Goal: Complete application form: Complete application form

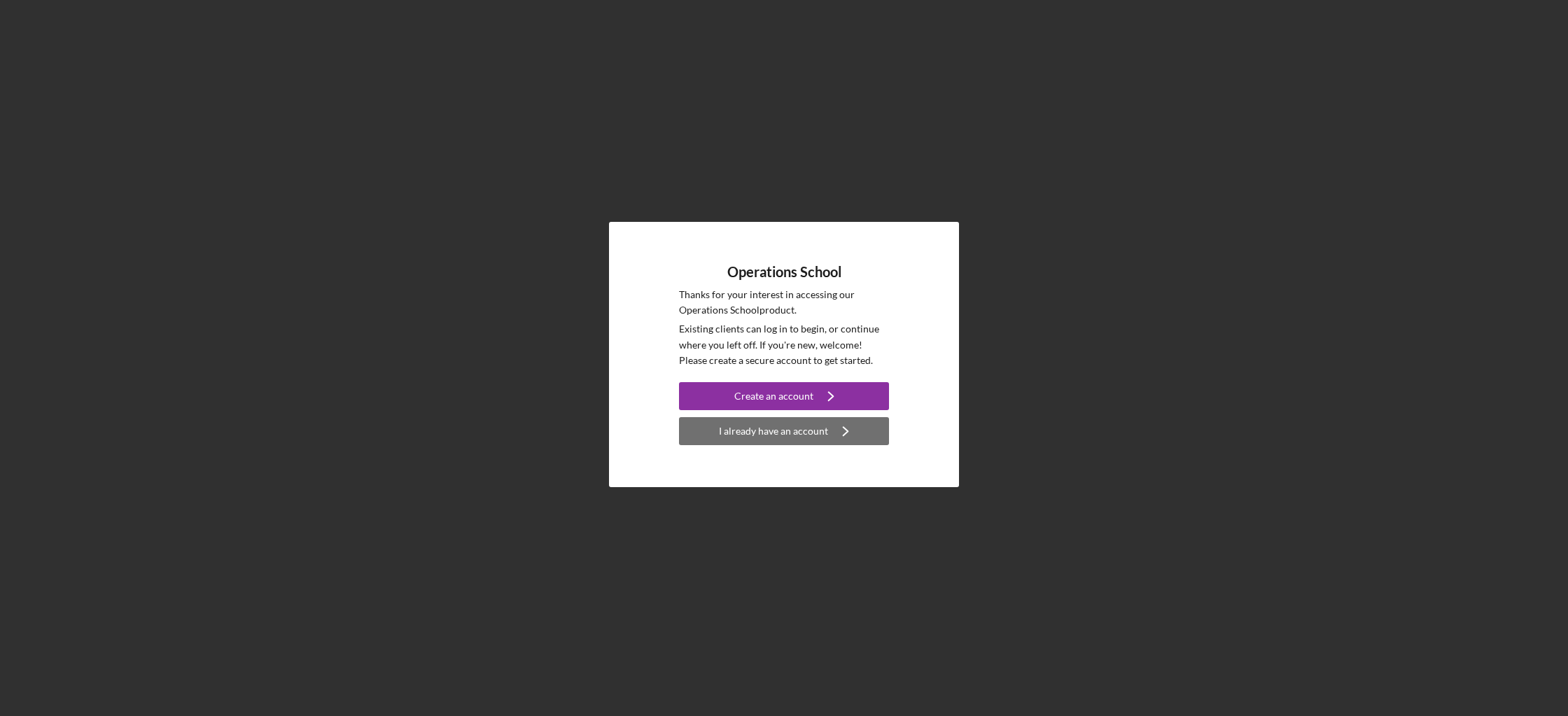
click at [782, 433] on div "I already have an account" at bounding box center [773, 431] width 109 height 28
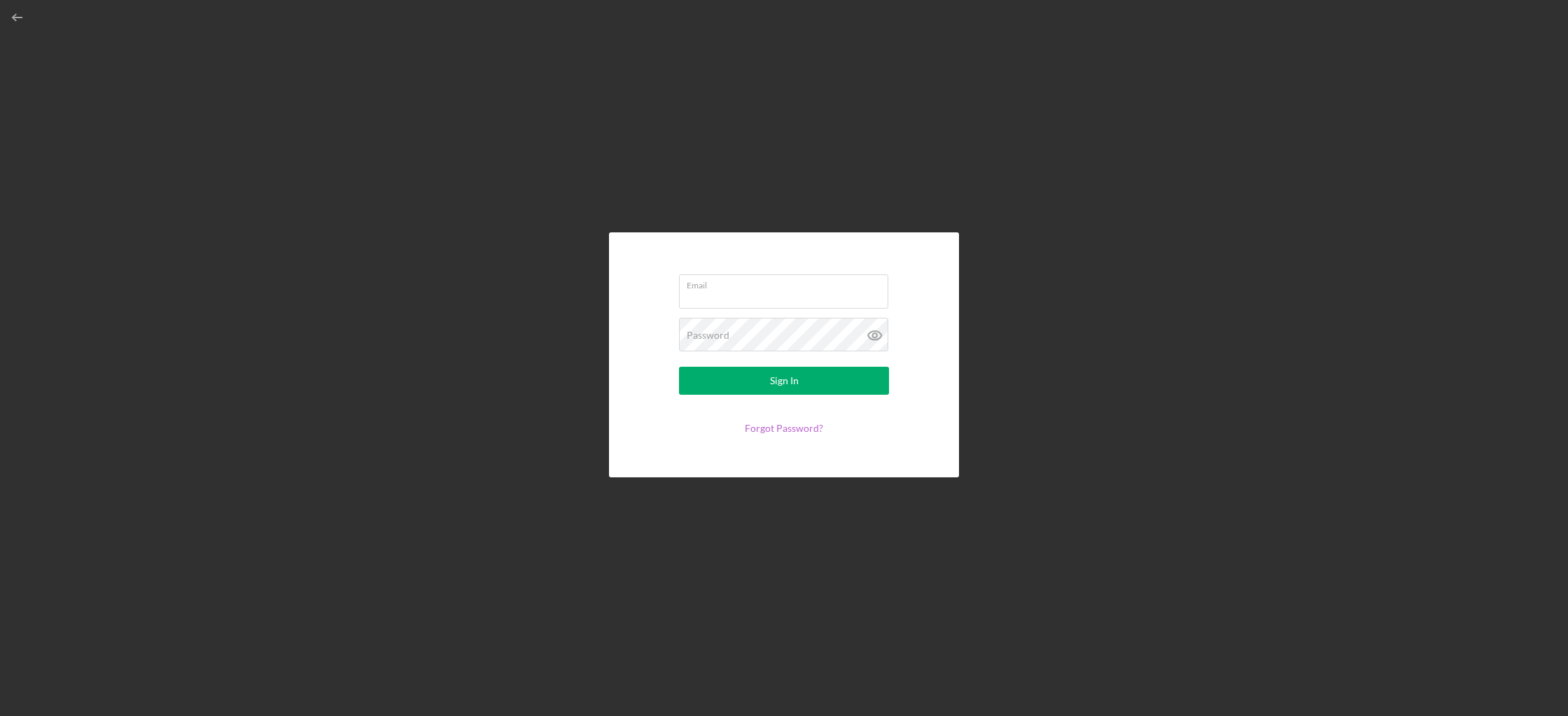
type input "[EMAIL_ADDRESS][DOMAIN_NAME]"
click at [821, 378] on button "Sign In" at bounding box center [784, 380] width 210 height 28
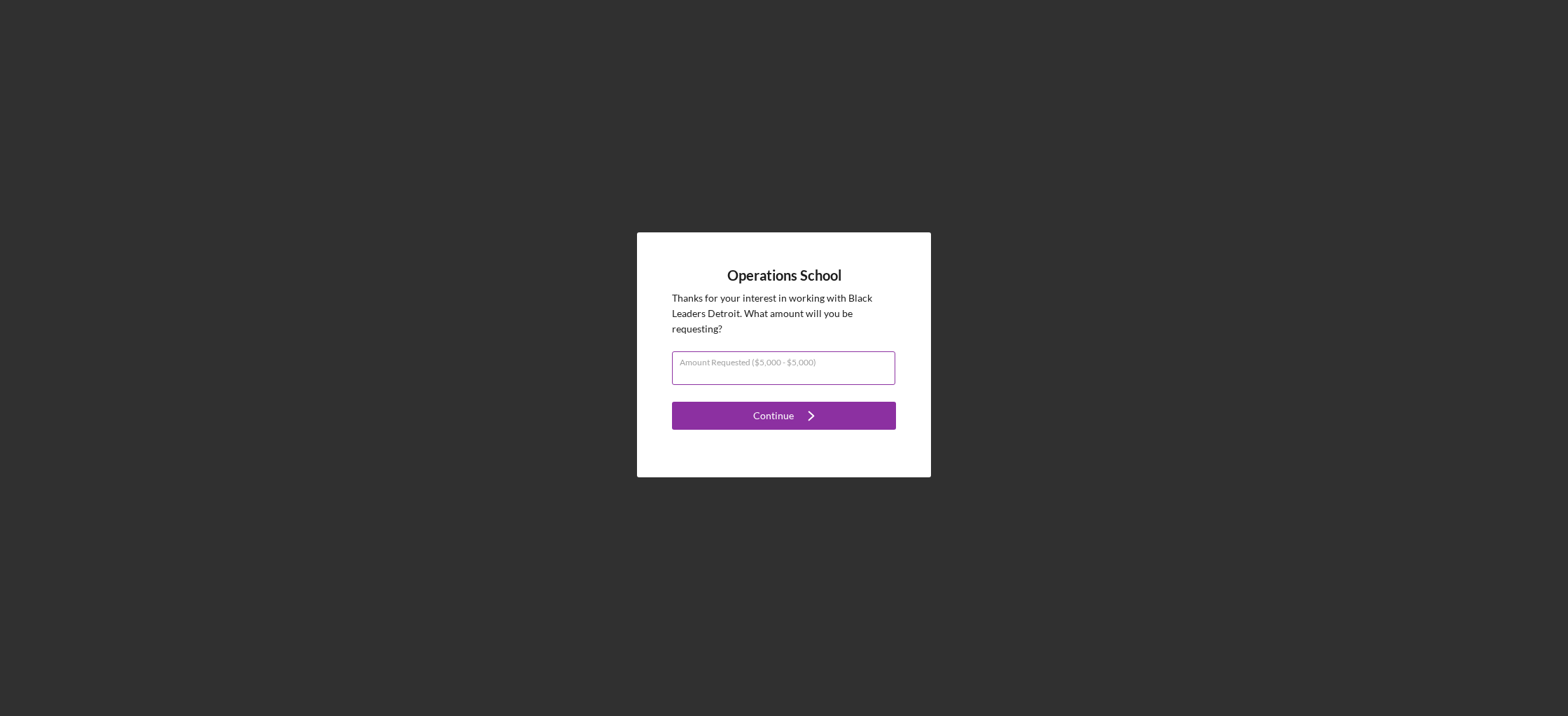
click at [824, 375] on input "Amount Requested ($5,000 - $5,000)" at bounding box center [783, 367] width 223 height 33
type input "$5,000"
click at [798, 417] on icon "Icon/Navigate" at bounding box center [811, 415] width 35 height 35
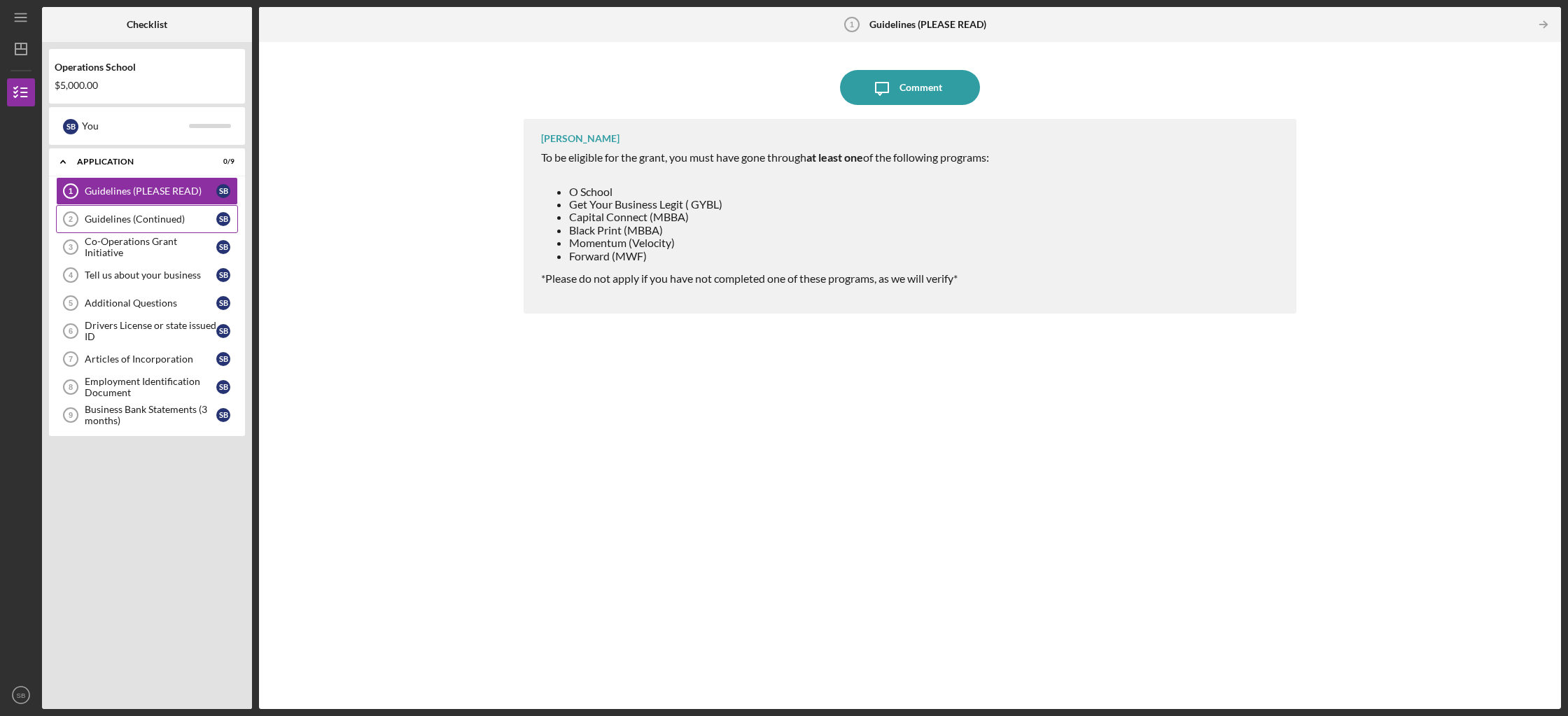
click at [157, 217] on div "Guidelines (Continued)" at bounding box center [151, 219] width 132 height 11
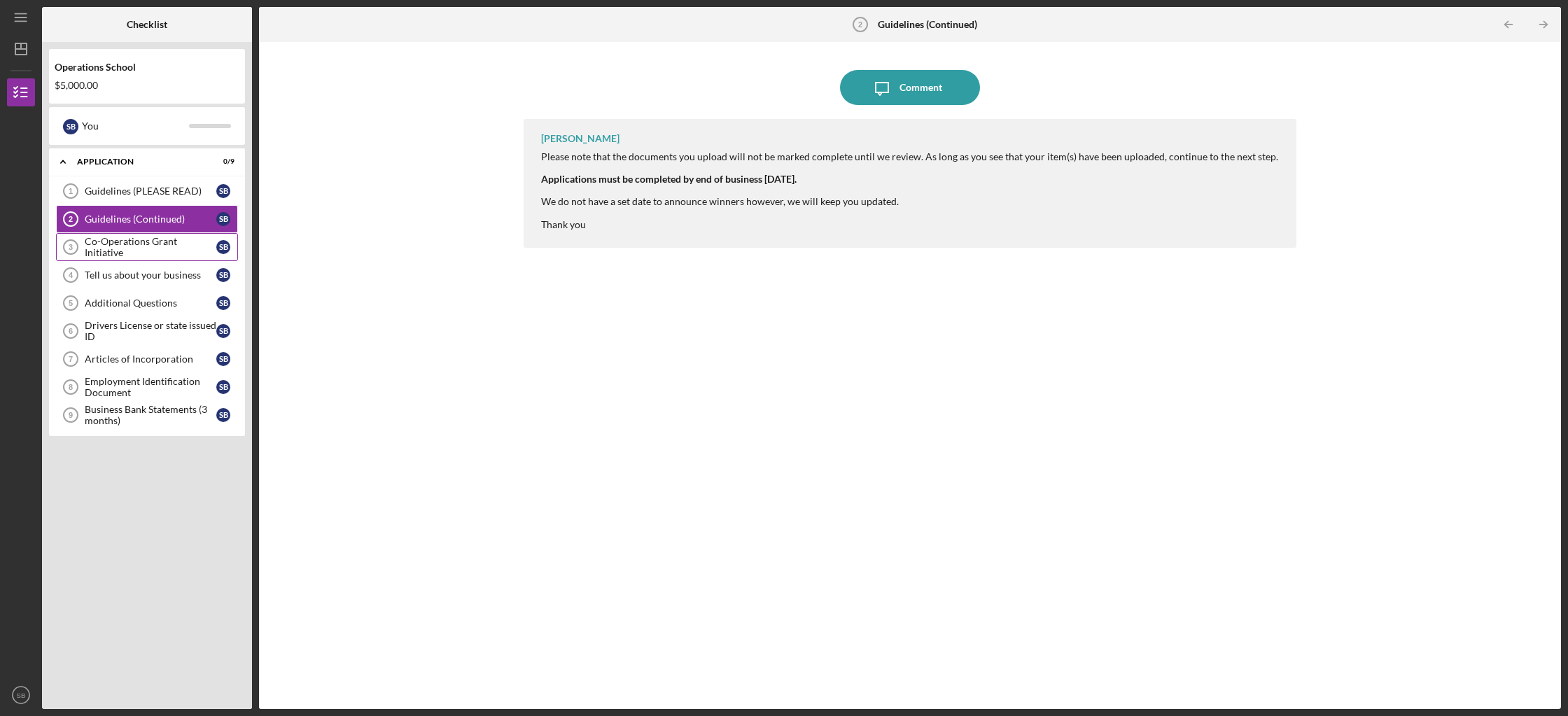
click at [169, 244] on div "Co-Operations Grant Initiative" at bounding box center [151, 246] width 132 height 23
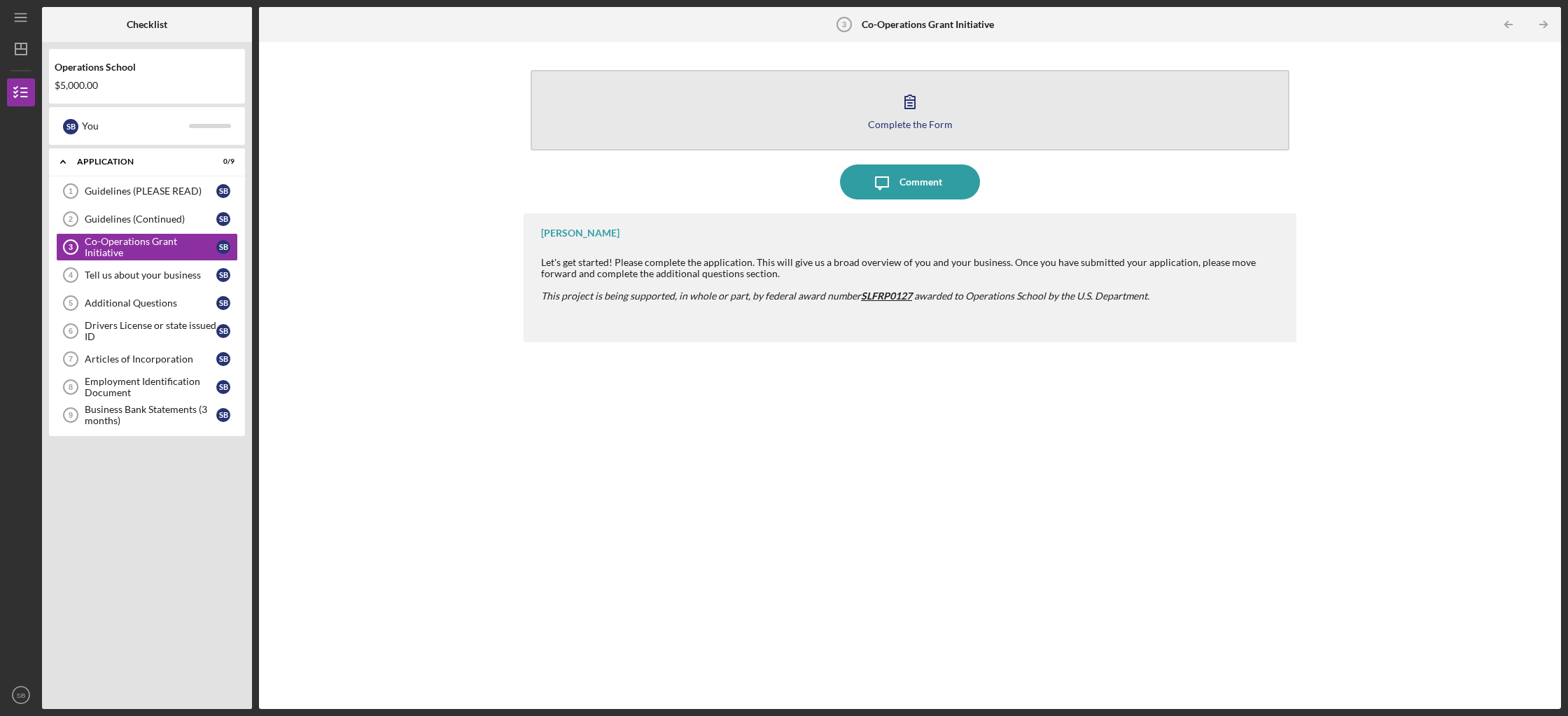
click at [929, 123] on div "Complete the Form" at bounding box center [910, 125] width 85 height 11
click at [785, 114] on button "Complete the Form Form" at bounding box center [910, 109] width 759 height 80
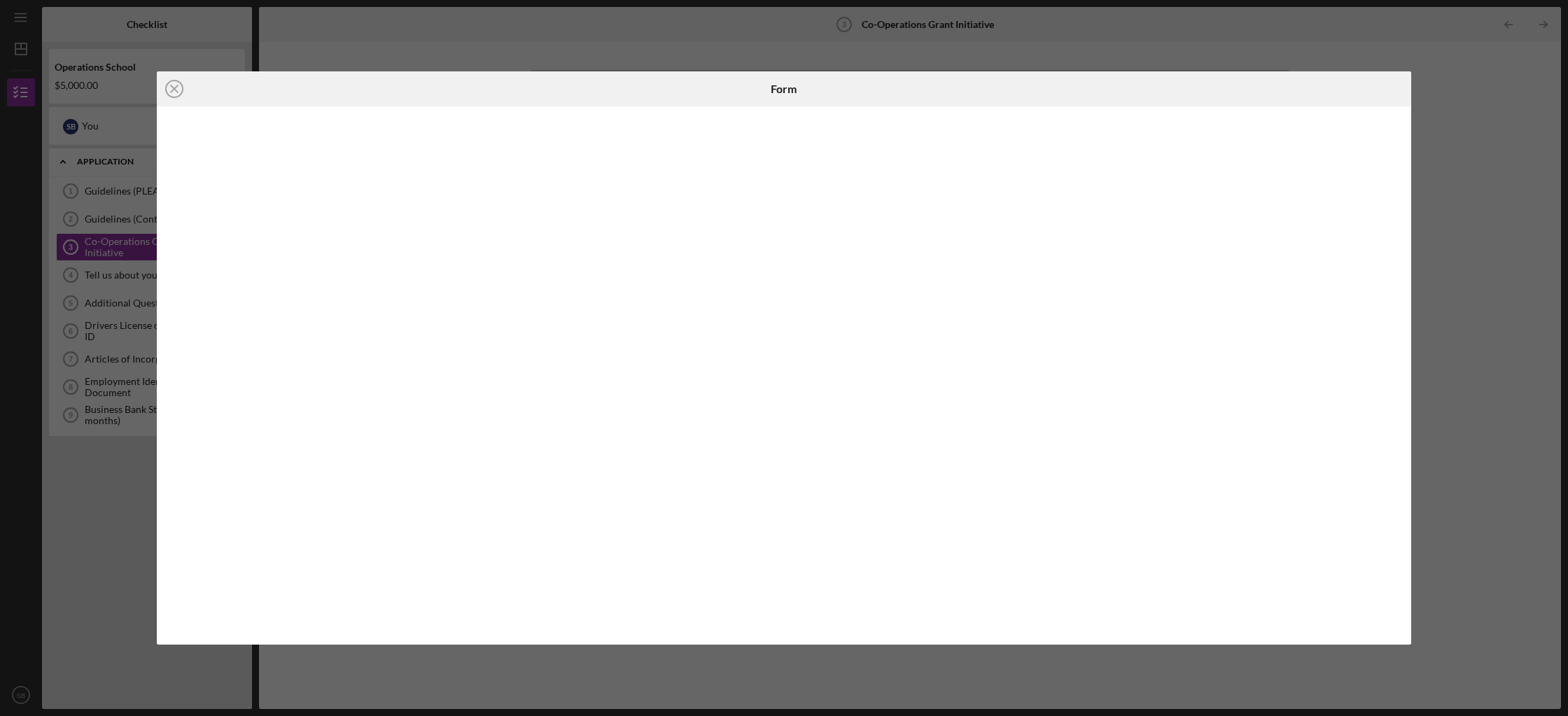
click at [1481, 99] on div "Icon/Close Form" at bounding box center [784, 358] width 1568 height 716
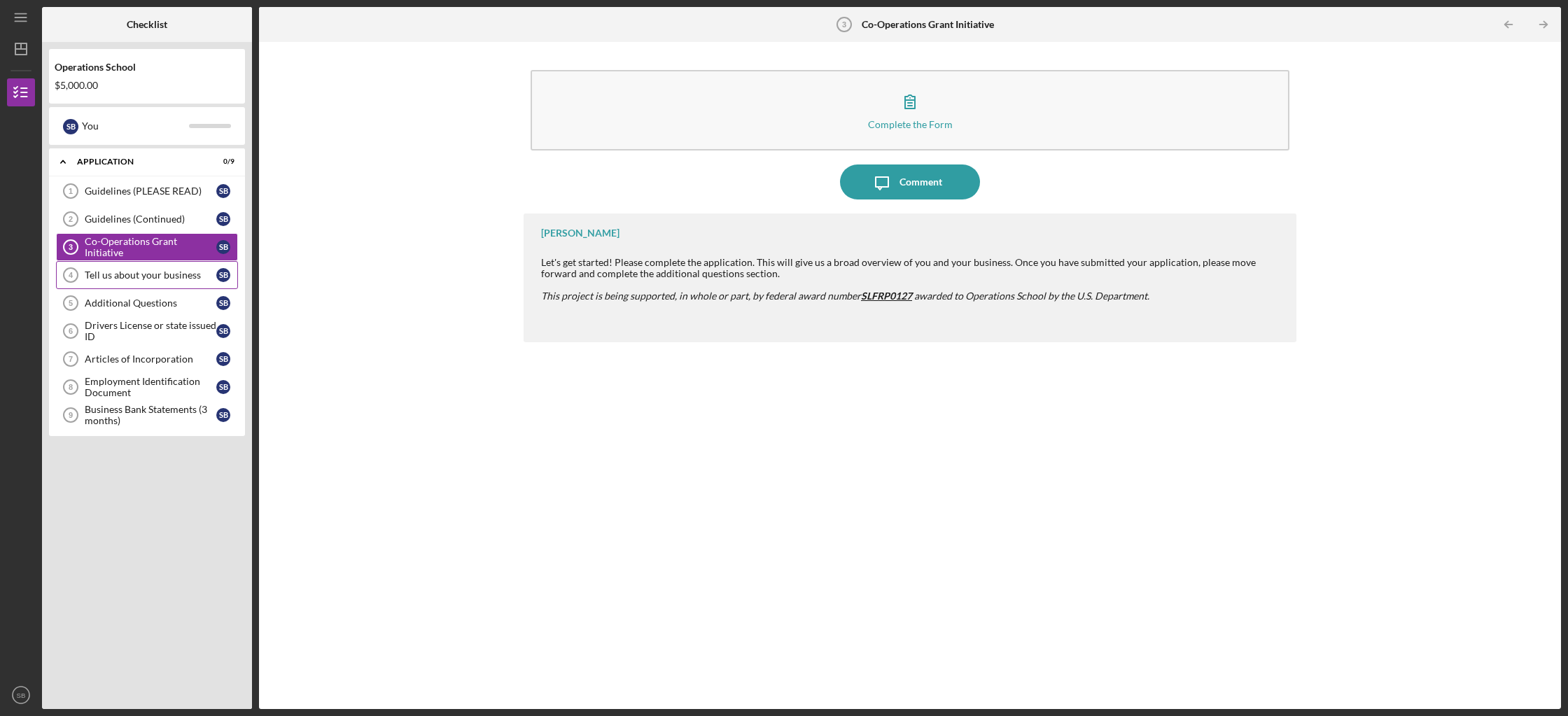
click at [139, 267] on link "Tell us about your business 4 Tell us about your business S B" at bounding box center [146, 274] width 182 height 28
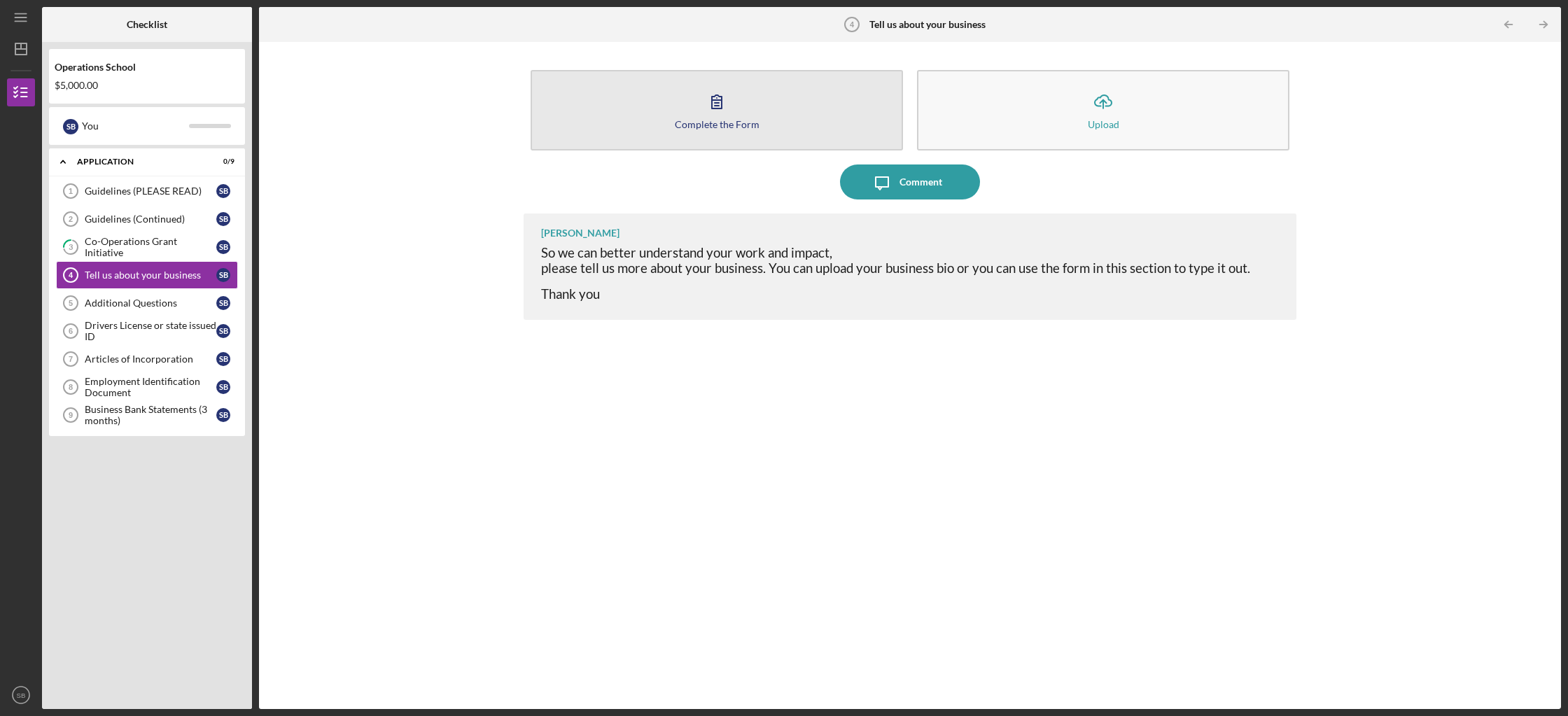
click at [758, 107] on button "Complete the Form Form" at bounding box center [716, 109] width 372 height 80
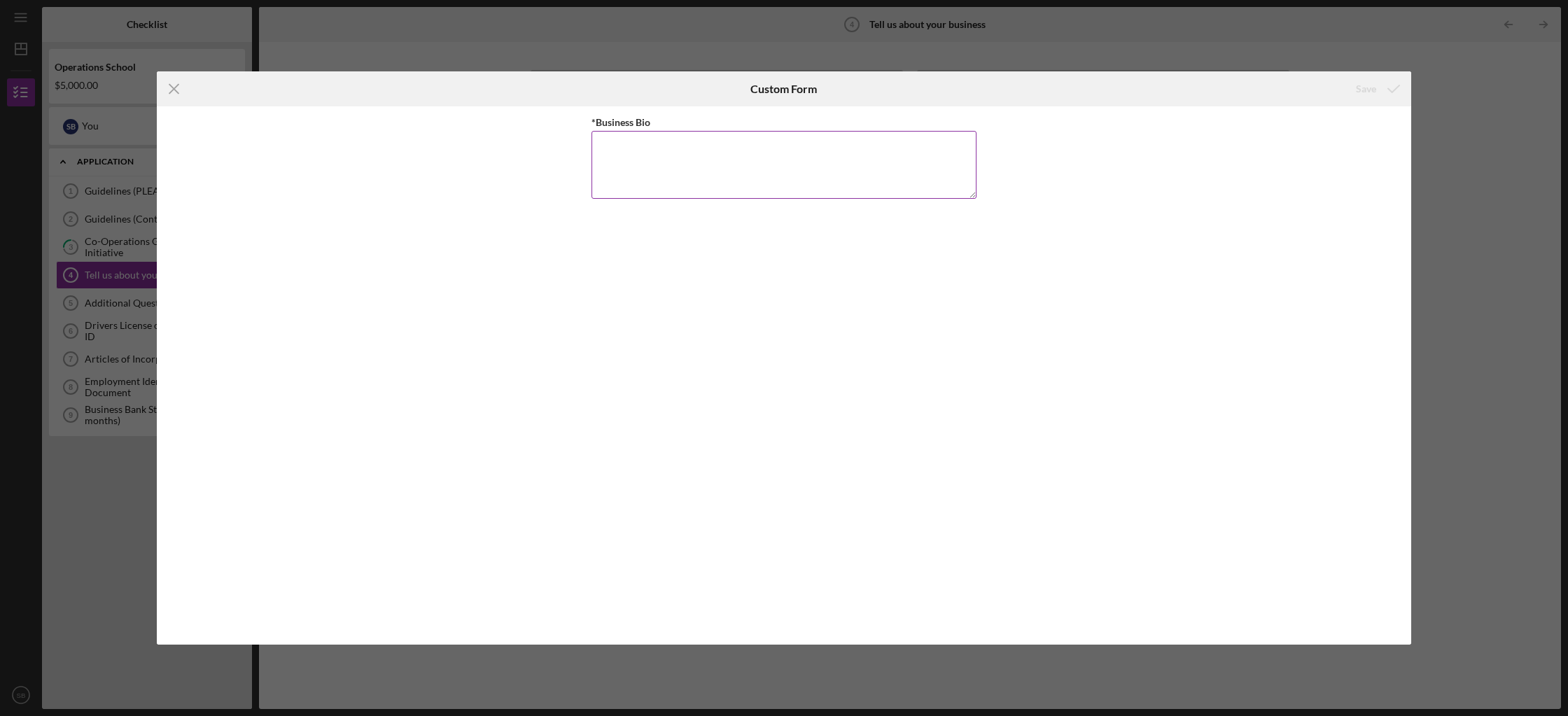
click at [641, 144] on textarea "*Business Bio" at bounding box center [784, 164] width 385 height 67
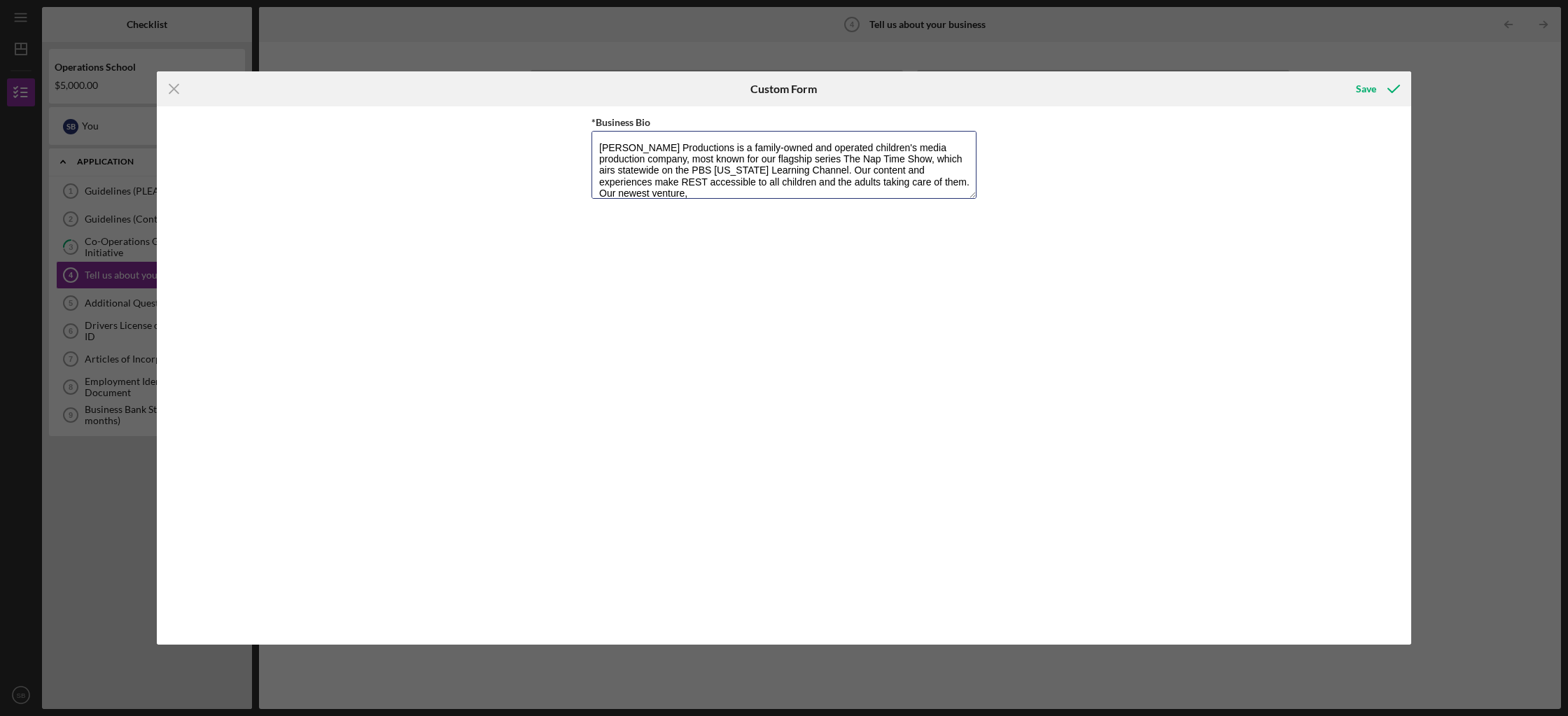
scroll to position [1, 0]
paste textarea "curriculum-conscious videos to calm early learning classrooms, reduce behavior …"
drag, startPoint x: 902, startPoint y: 170, endPoint x: 913, endPoint y: 184, distance: 17.8
click at [902, 170] on textarea "[PERSON_NAME] Productions is a family-owned and operated children's media produ…" at bounding box center [784, 164] width 385 height 67
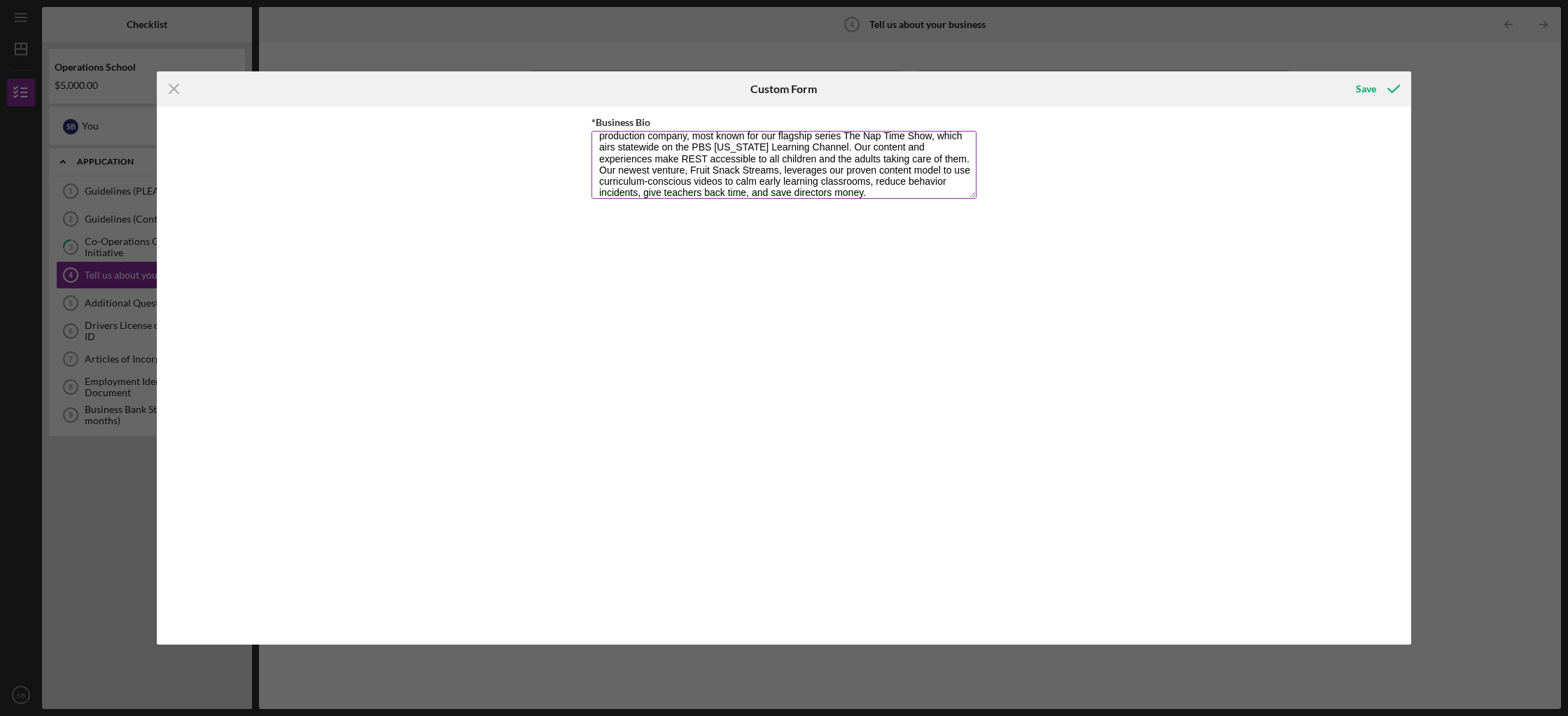
drag, startPoint x: 916, startPoint y: 168, endPoint x: 859, endPoint y: 164, distance: 57.1
click at [859, 164] on textarea "[PERSON_NAME] Productions is a family-owned and operated children's media produ…" at bounding box center [784, 164] width 385 height 67
type textarea "[PERSON_NAME] Productions is a family-owned and operated children's media produ…"
click at [1364, 90] on div "Save" at bounding box center [1366, 88] width 20 height 28
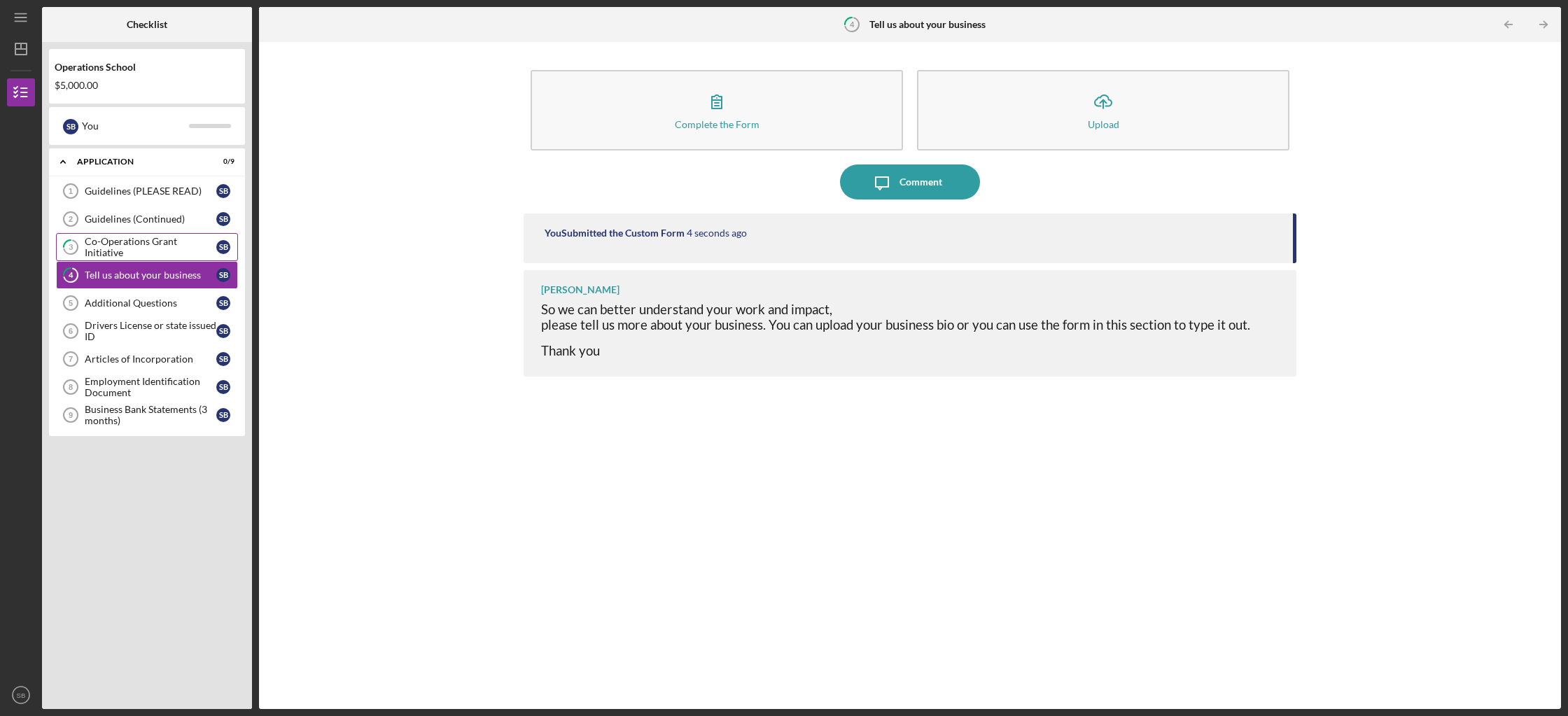
click at [159, 244] on div "Co-Operations Grant Initiative" at bounding box center [151, 246] width 132 height 23
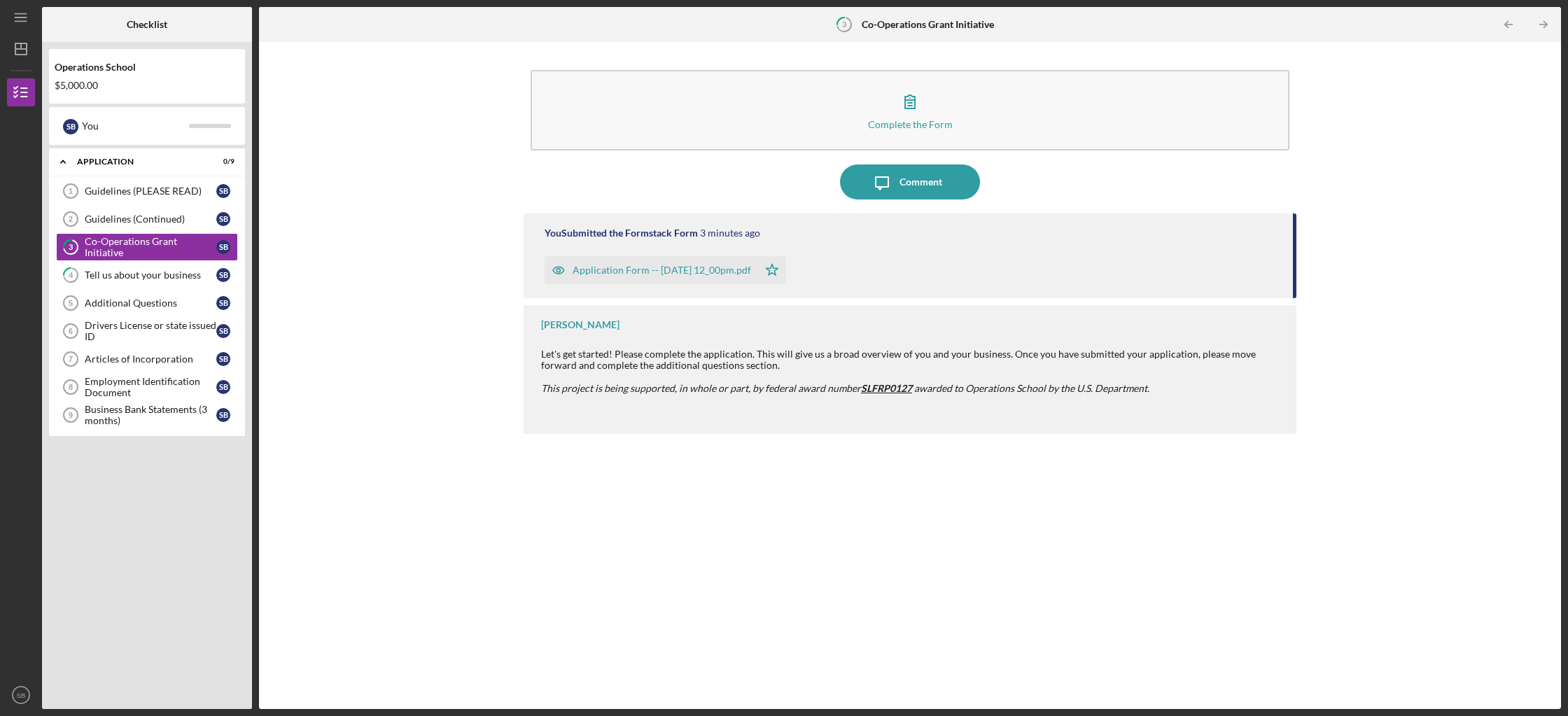
click at [657, 271] on div "Application Form -- [DATE] 12_00pm.pdf" at bounding box center [662, 270] width 179 height 11
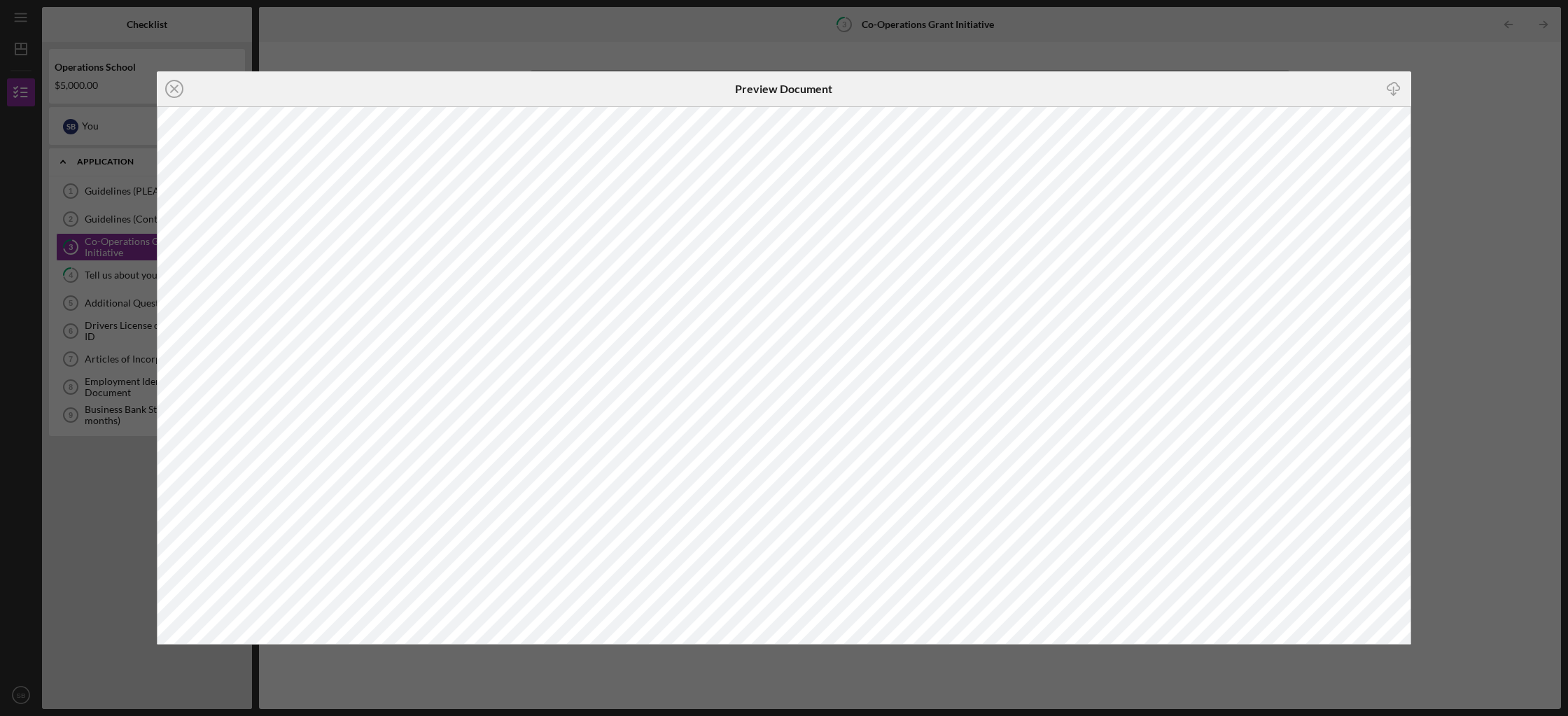
click at [1475, 231] on div "Icon/Close Preview Document Icon/Download" at bounding box center [784, 358] width 1568 height 716
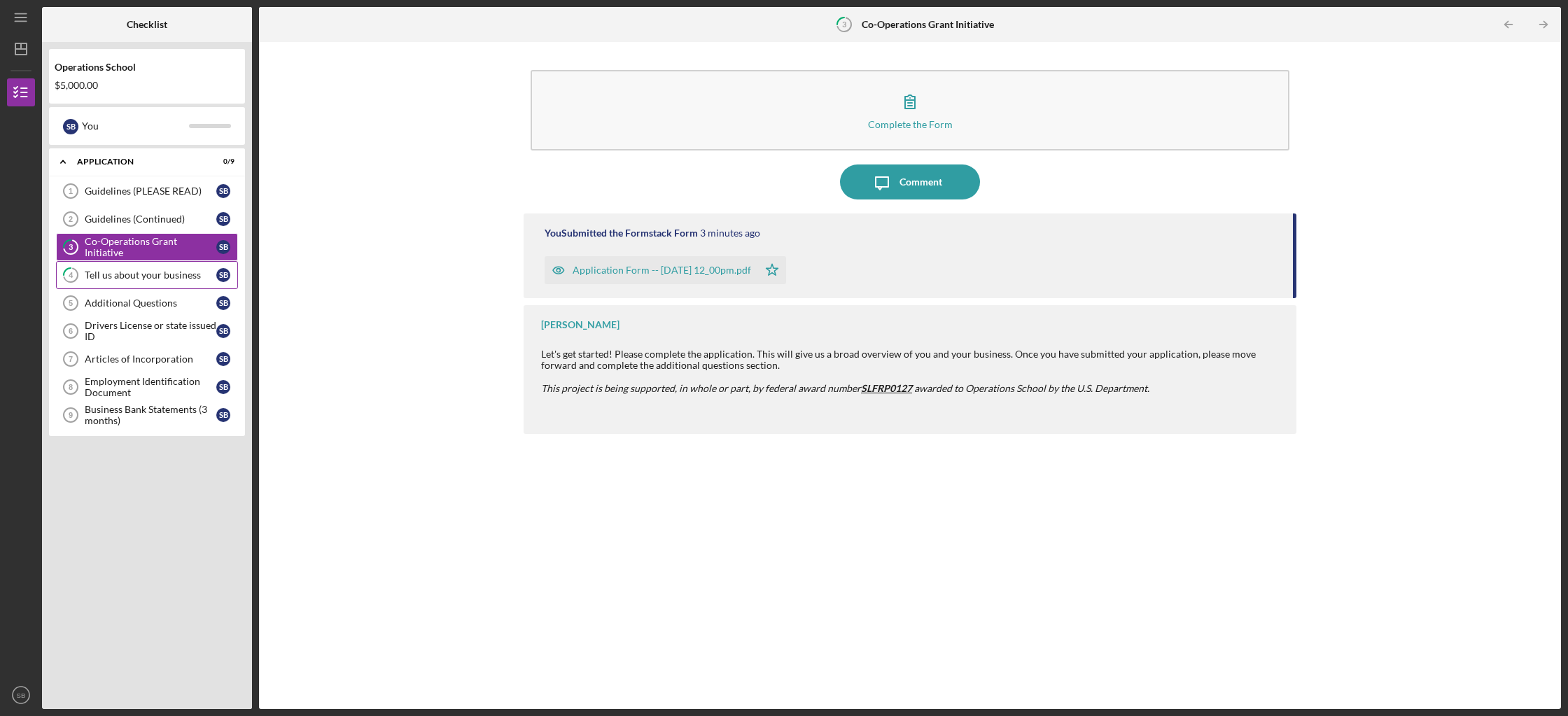
click at [132, 275] on div "Tell us about your business" at bounding box center [151, 274] width 132 height 11
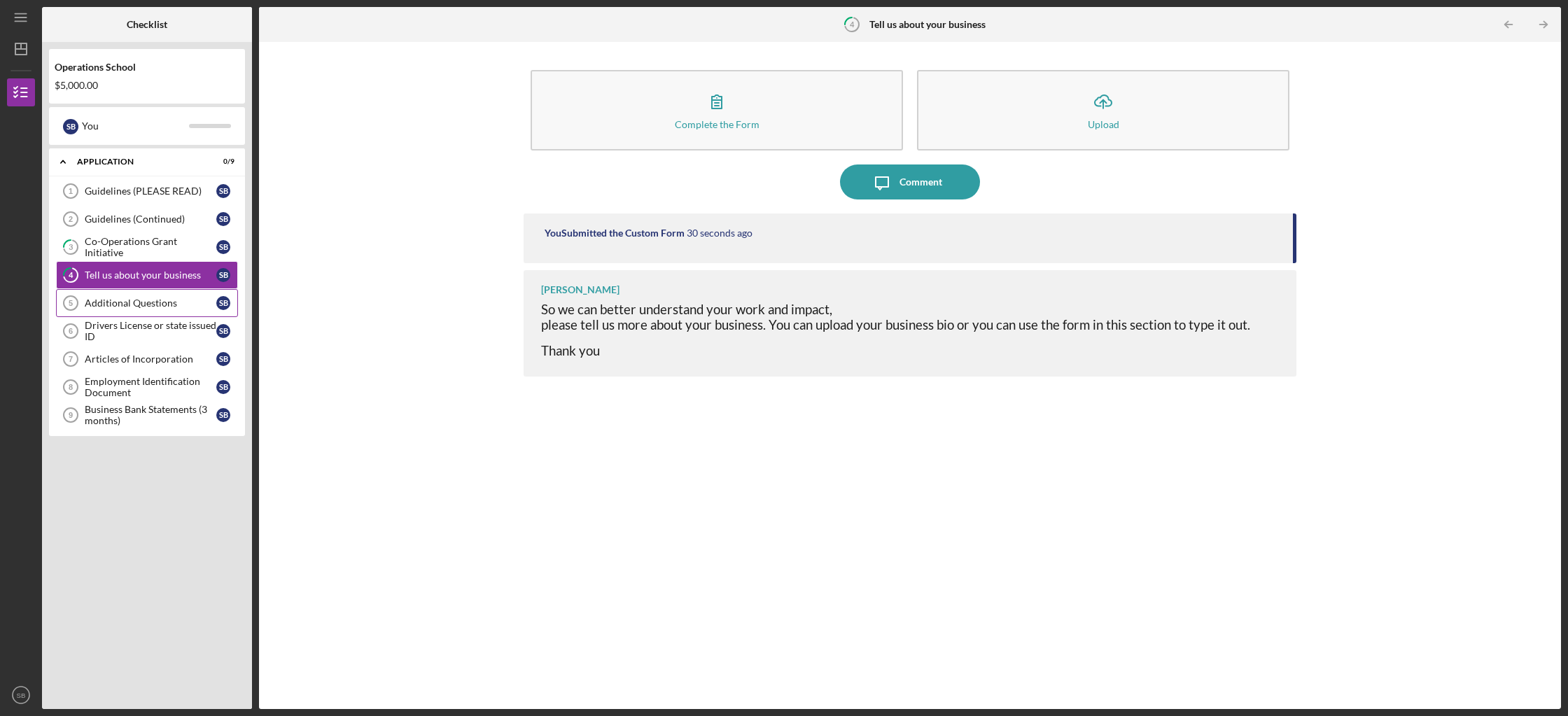
click at [102, 302] on div "Additional Questions" at bounding box center [151, 302] width 132 height 11
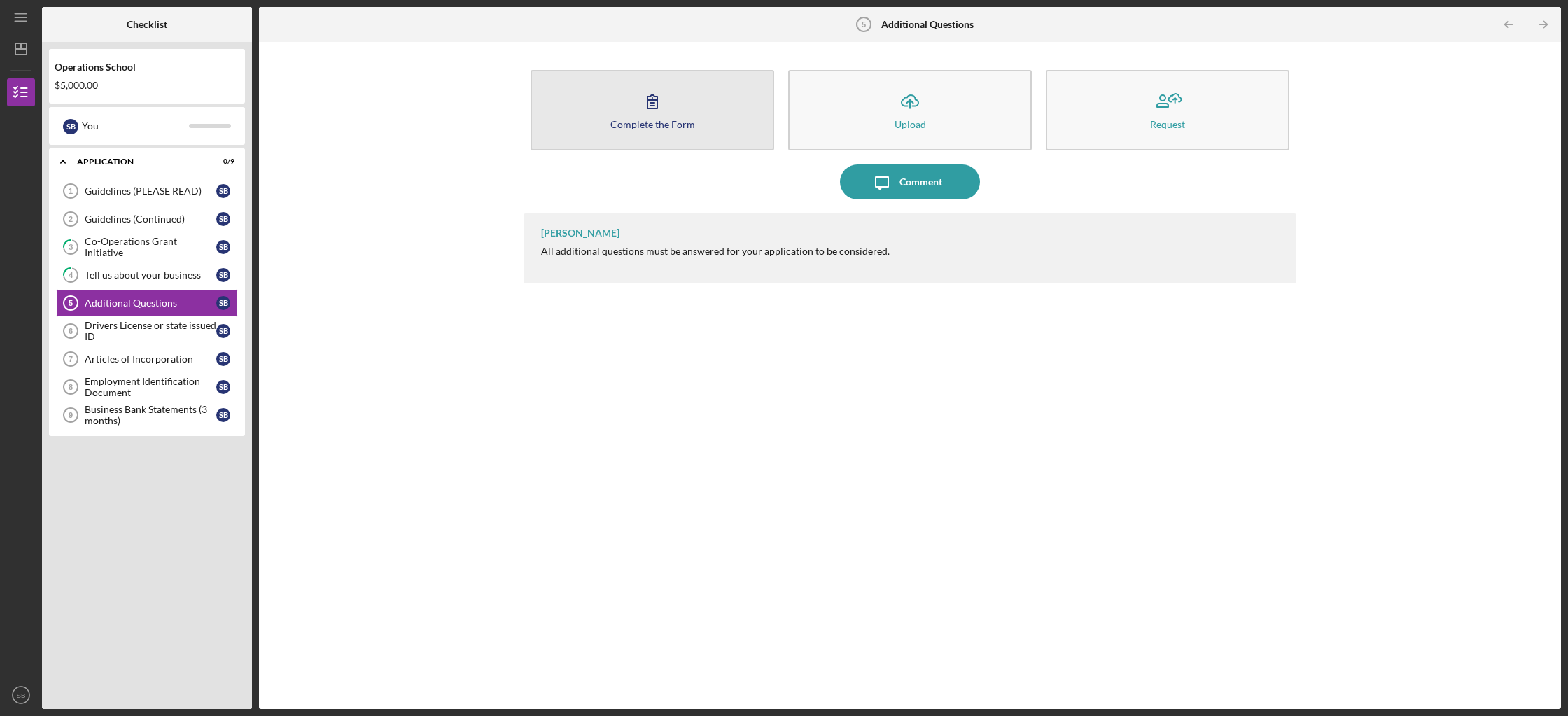
click at [627, 126] on div "Complete the Form" at bounding box center [653, 125] width 85 height 11
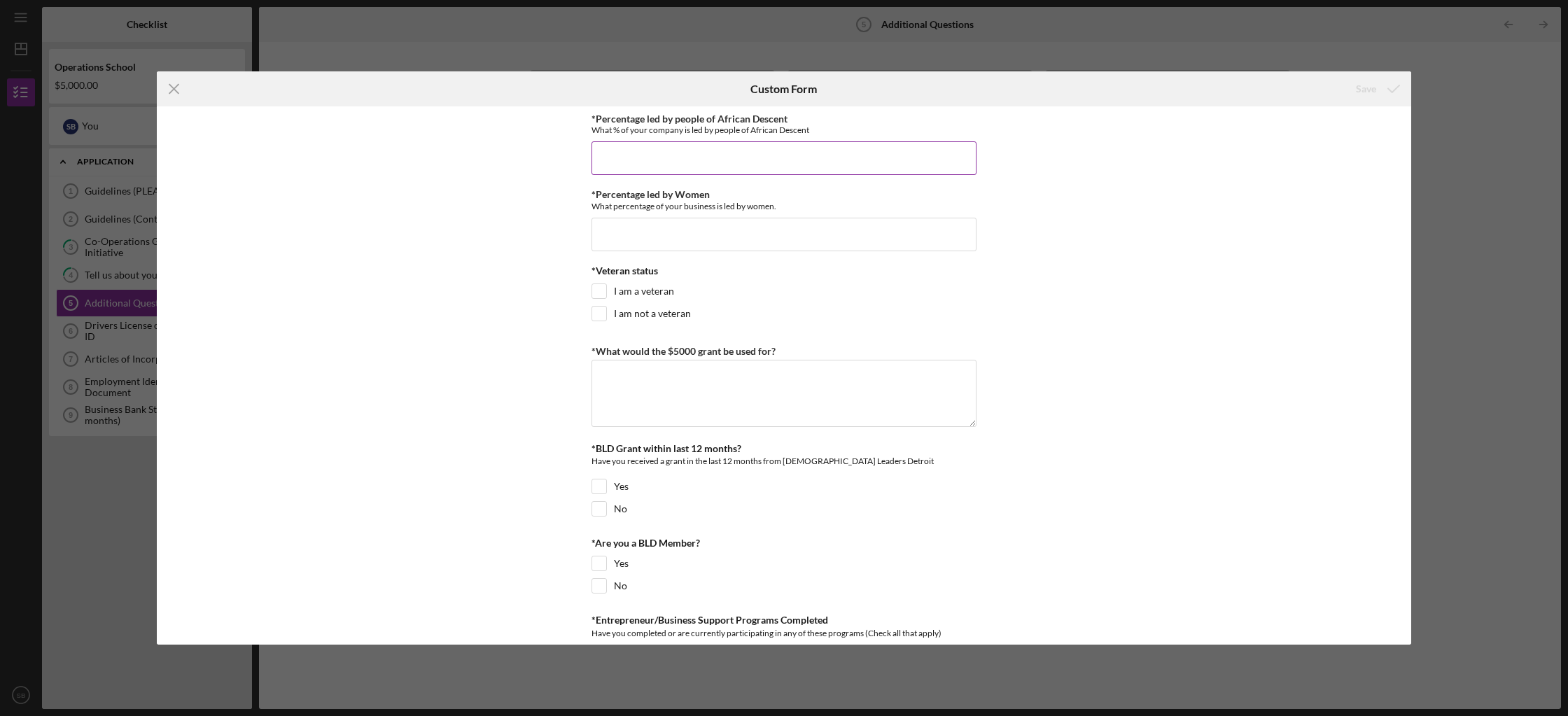
click at [645, 157] on input "*Percentage led by people of African Descent" at bounding box center [784, 158] width 385 height 33
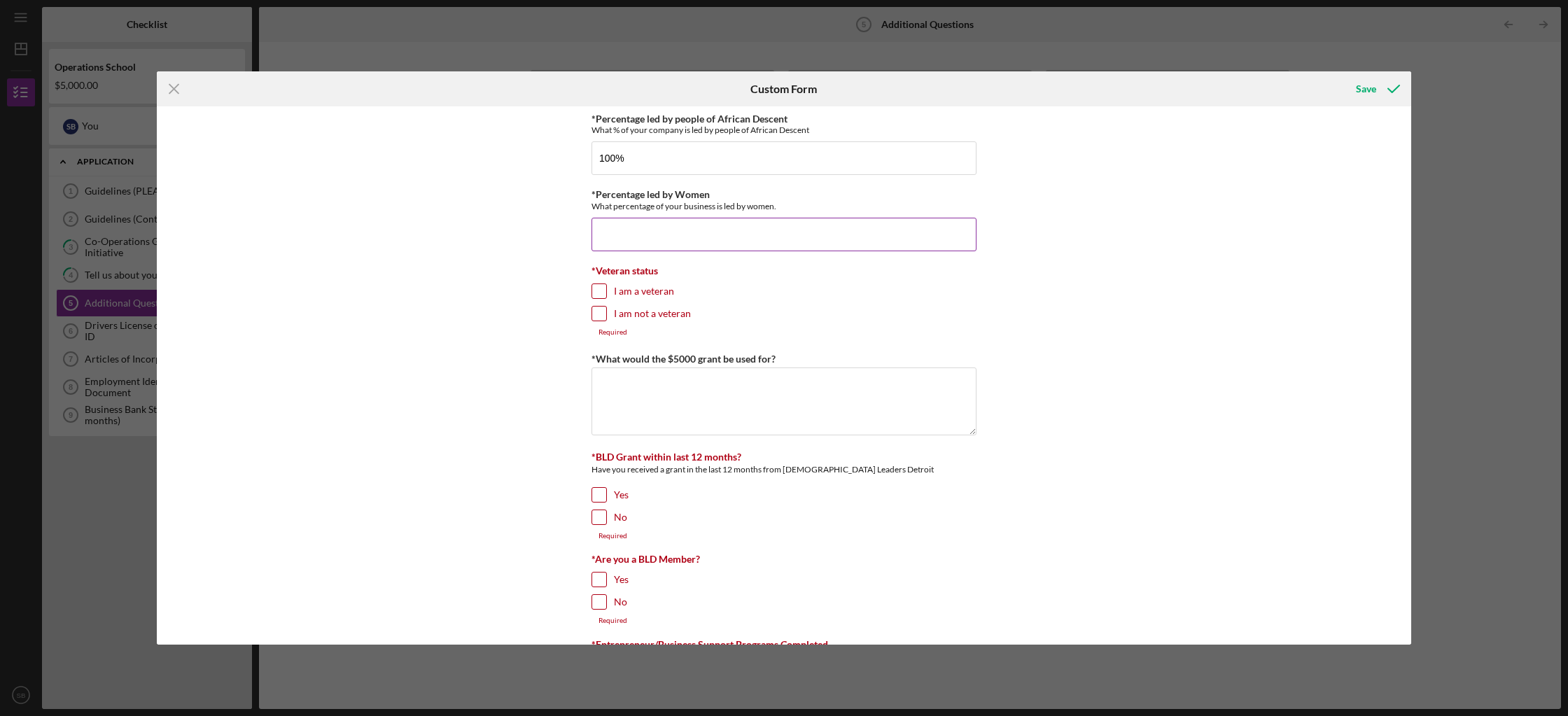
type input "100.00000%"
click at [654, 228] on input "*Percentage led by Women" at bounding box center [784, 234] width 385 height 33
type input "100.00000%"
click at [602, 312] on input "I am not a veteran" at bounding box center [599, 312] width 14 height 14
checkbox input "true"
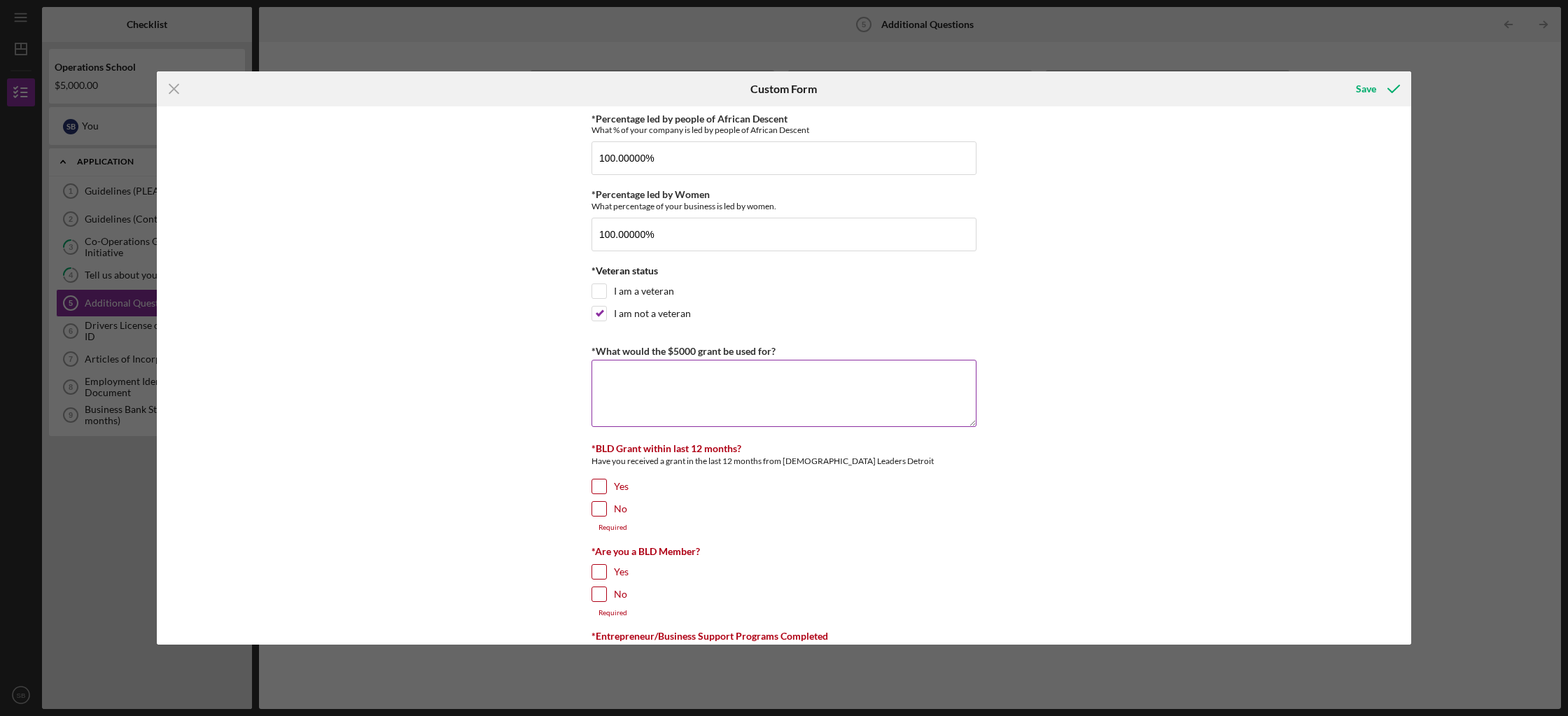
click at [642, 377] on textarea "*What would the $5000 grant be used for?" at bounding box center [784, 393] width 385 height 67
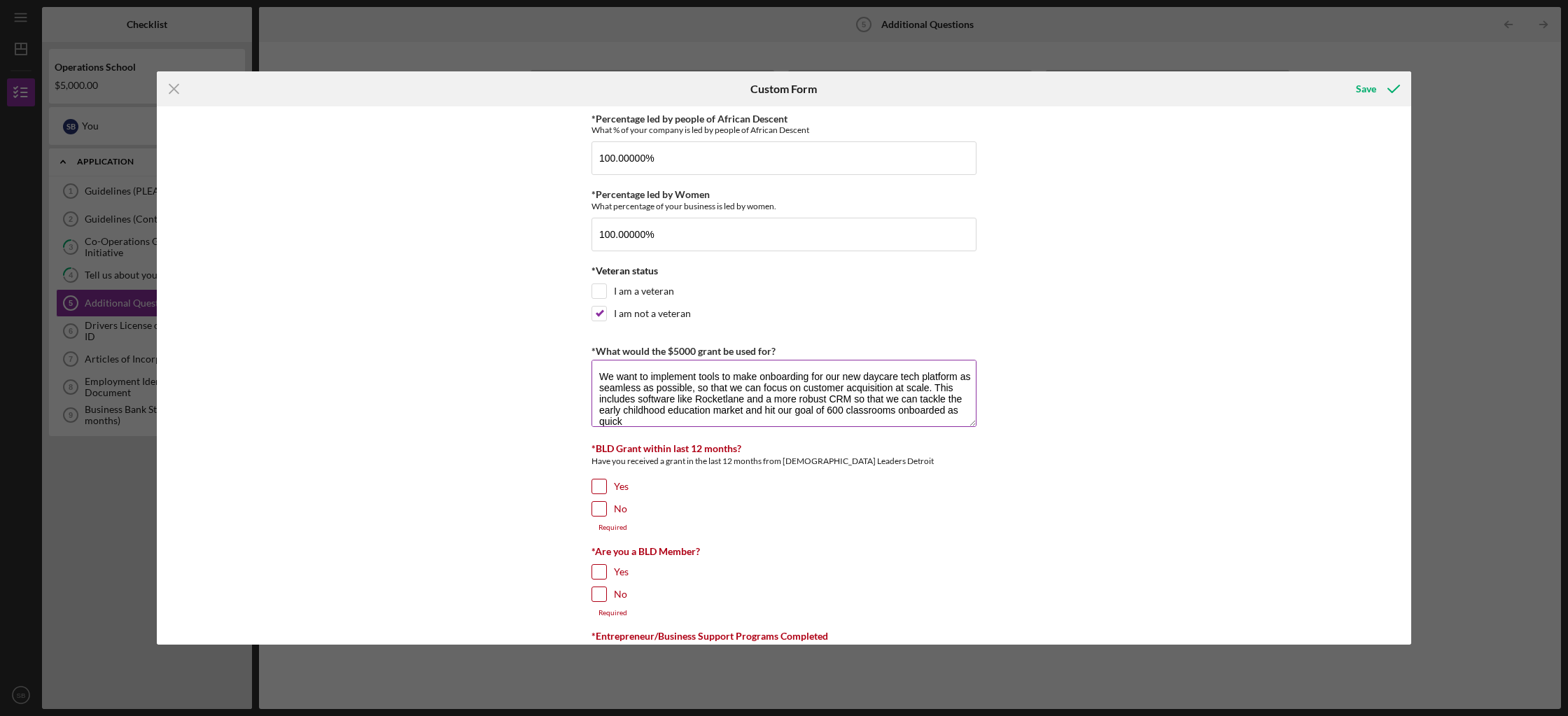
scroll to position [1, 0]
click at [853, 399] on textarea "We want to implement tools to make onboarding for our new daycare tech platform…" at bounding box center [784, 393] width 385 height 67
type textarea "We want to implement tools to make onboarding for our new daycare tech platform…"
